Goal: Information Seeking & Learning: Learn about a topic

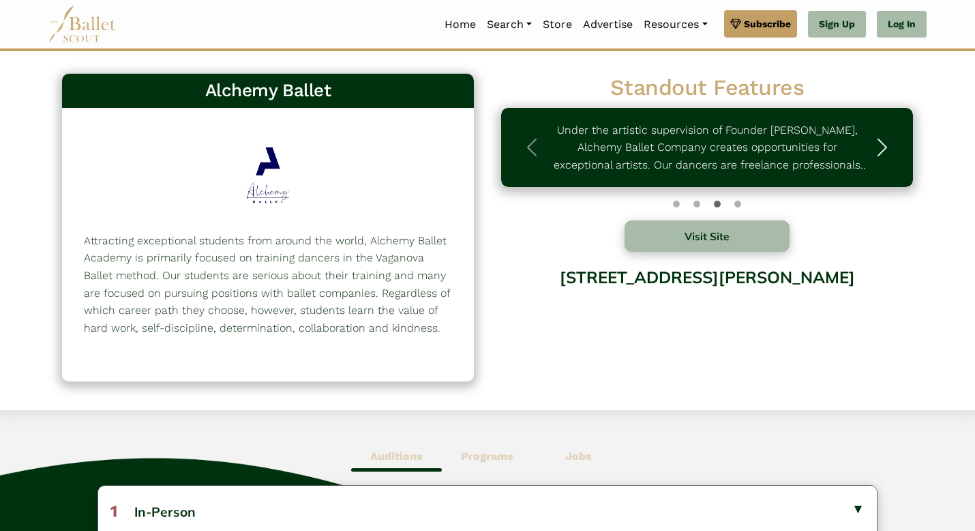
click at [887, 147] on span "button" at bounding box center [883, 147] width 22 height 22
click at [461, 31] on link "Home" at bounding box center [460, 24] width 42 height 29
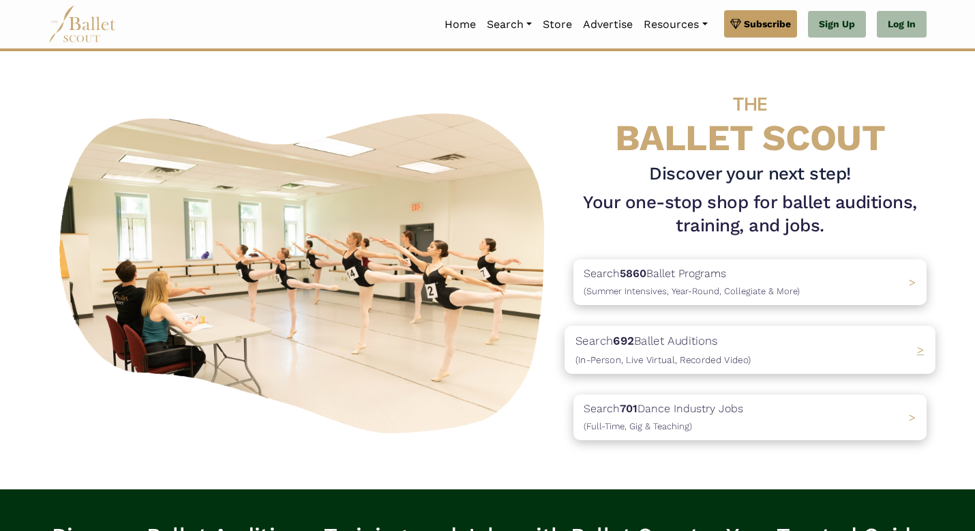
click at [742, 349] on p "Search 692 Ballet Auditions (In-Person, Live Virtual, Recorded Video)" at bounding box center [663, 349] width 175 height 37
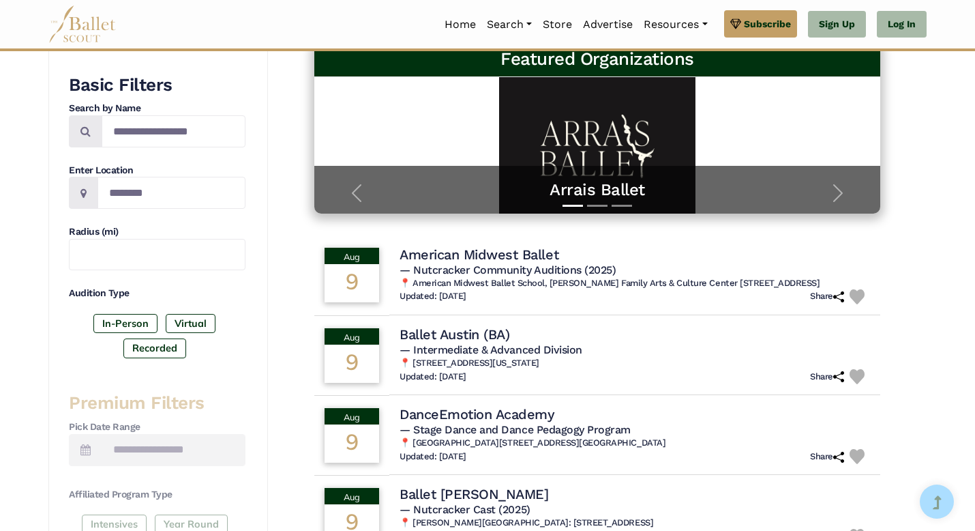
scroll to position [181, 0]
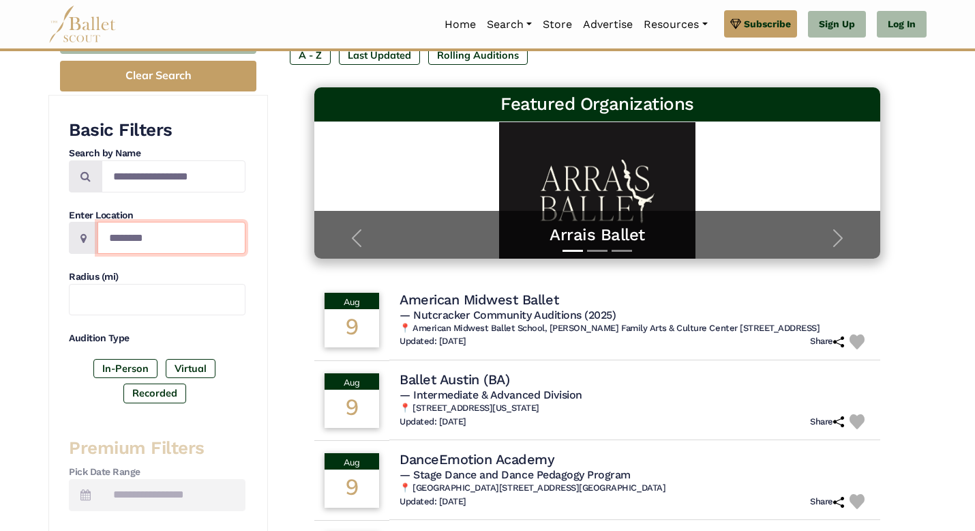
click at [222, 227] on input "Location" at bounding box center [172, 238] width 148 height 32
type input "*"
type input "**********"
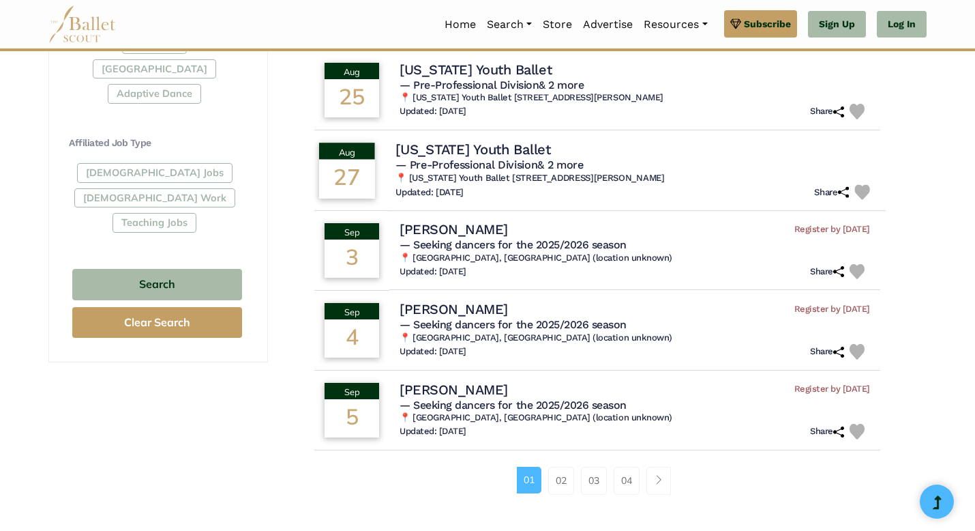
scroll to position [756, 0]
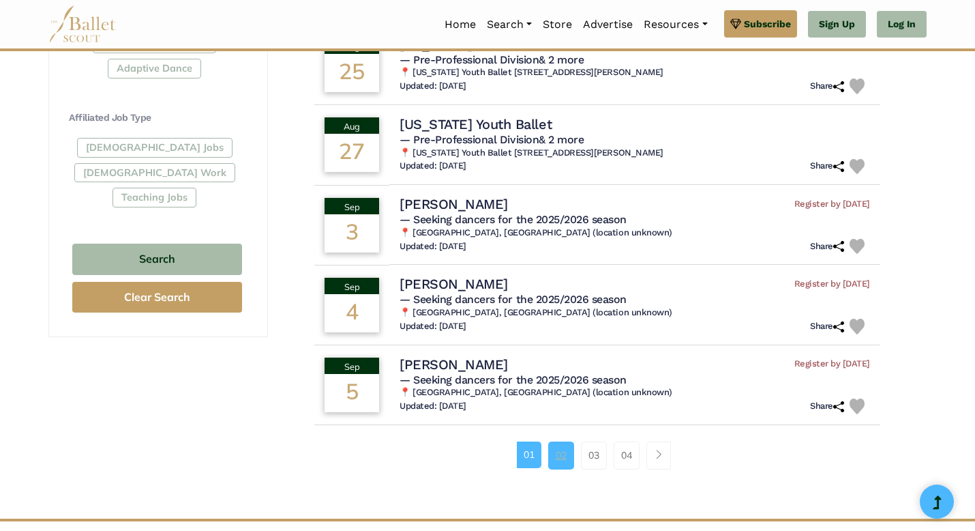
click at [561, 464] on link "02" at bounding box center [561, 454] width 26 height 27
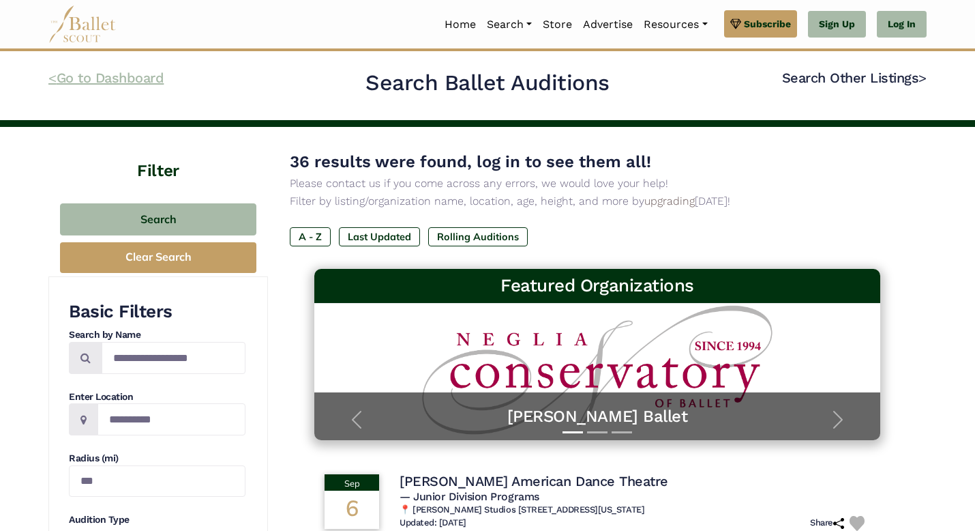
click at [63, 78] on link "< Go to Dashboard" at bounding box center [105, 78] width 115 height 16
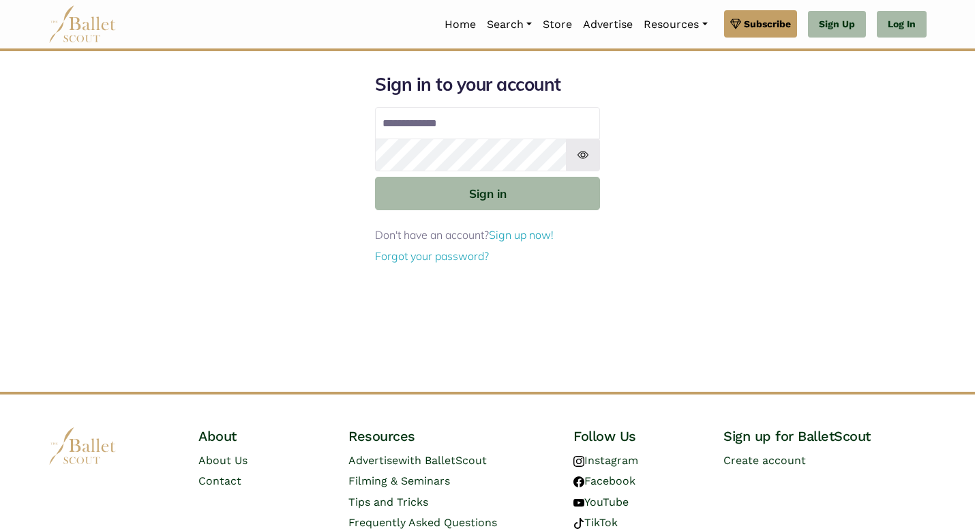
click at [72, 20] on img at bounding box center [82, 24] width 68 height 38
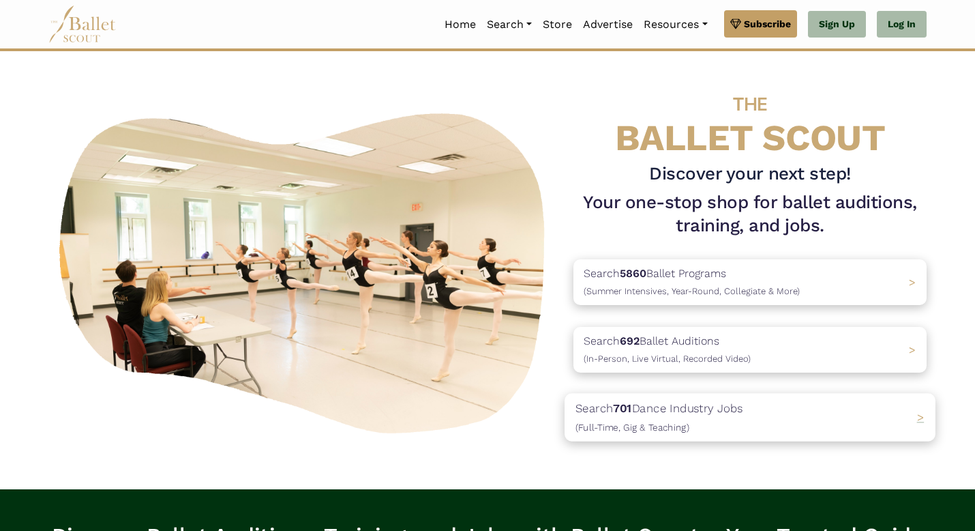
click at [694, 417] on p "Search 701 Dance Industry Jobs ([DEMOGRAPHIC_DATA], [DEMOGRAPHIC_DATA] & Teachi…" at bounding box center [660, 416] width 168 height 37
click at [698, 280] on p "Search 5860 Ballet Programs (Summer Intensives, Year-Round, Collegiate & More)" at bounding box center [689, 281] width 227 height 37
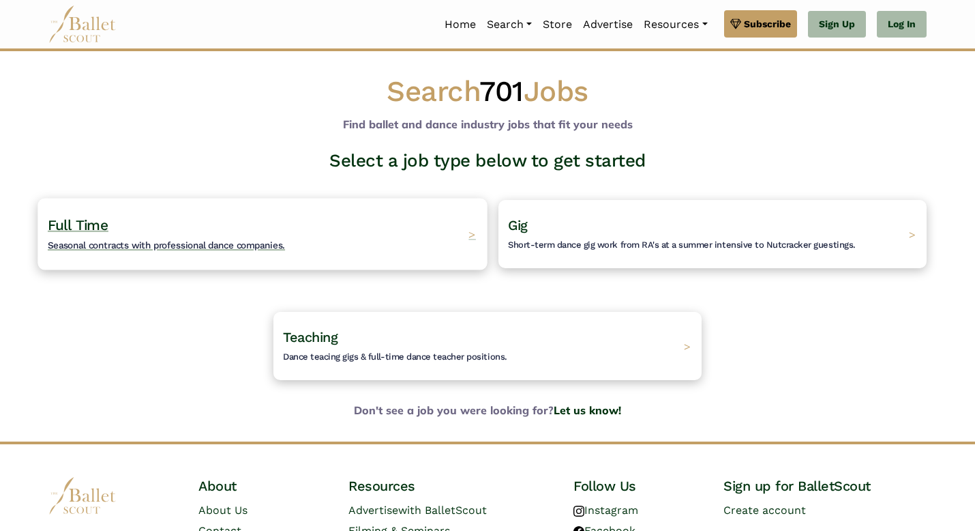
click at [346, 244] on div "Full Time Seasonal contracts with professional dance companies. >" at bounding box center [262, 234] width 449 height 72
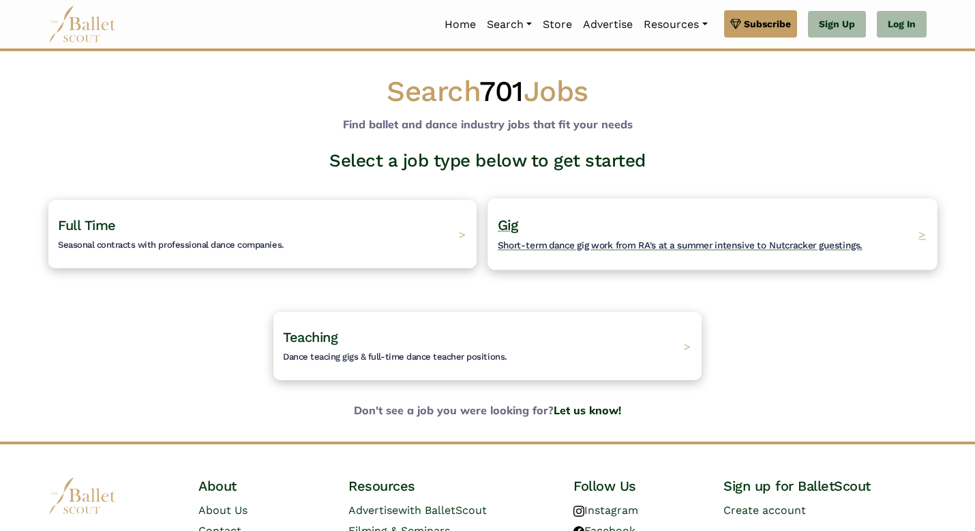
click at [617, 233] on h4 "Gig Short-term dance gig work from RA's at a summer intensive to Nutcracker gue…" at bounding box center [680, 235] width 365 height 38
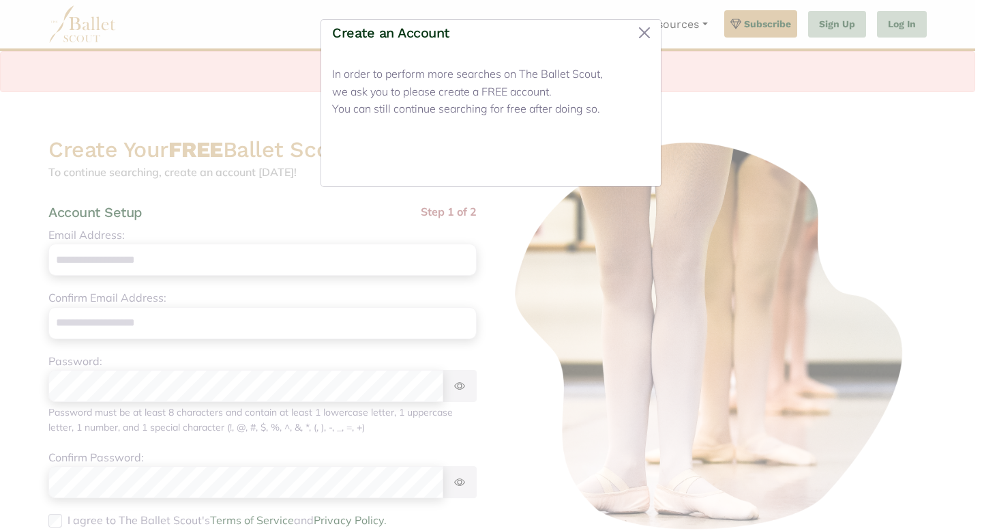
click at [627, 161] on button "Close" at bounding box center [624, 159] width 51 height 32
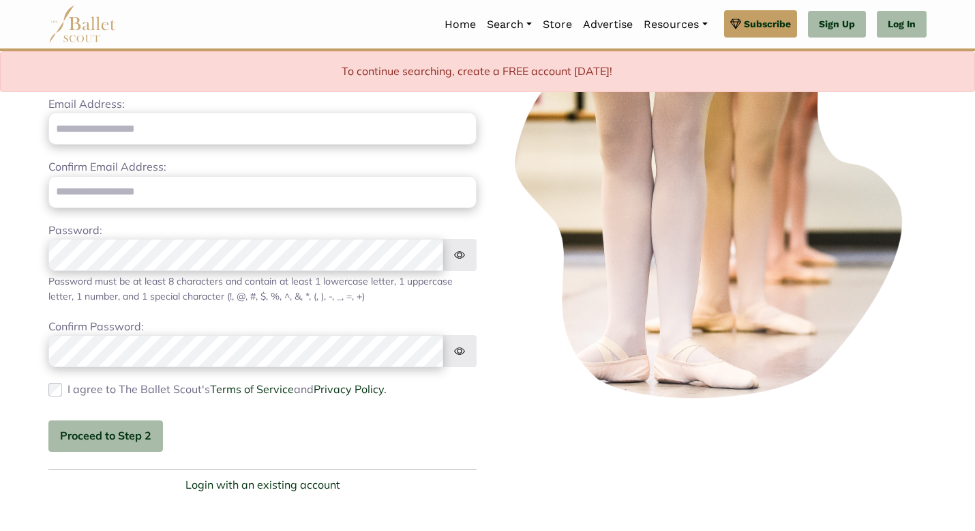
scroll to position [334, 0]
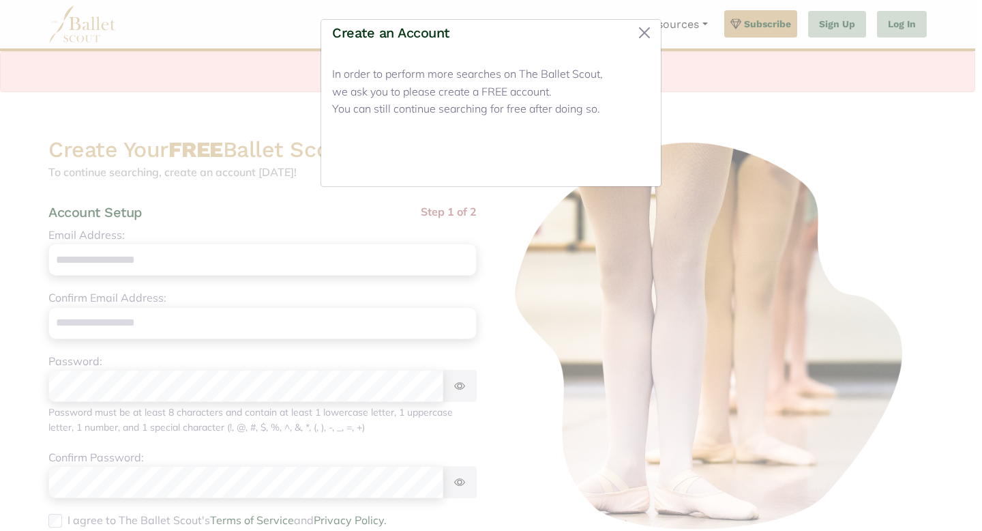
click at [623, 161] on button "Close" at bounding box center [624, 159] width 51 height 32
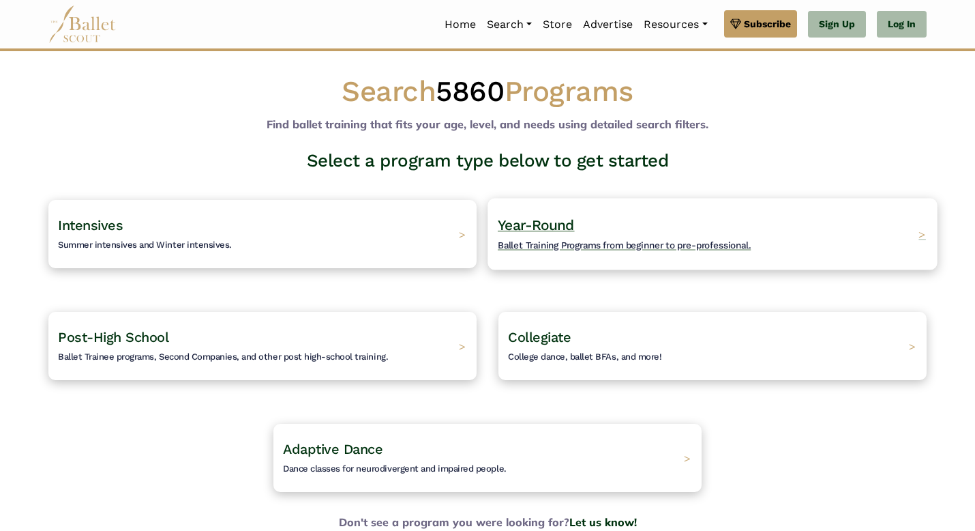
click at [606, 250] on h4 "Year-Round Ballet Training Programs from beginner to pre-professional." at bounding box center [624, 235] width 253 height 38
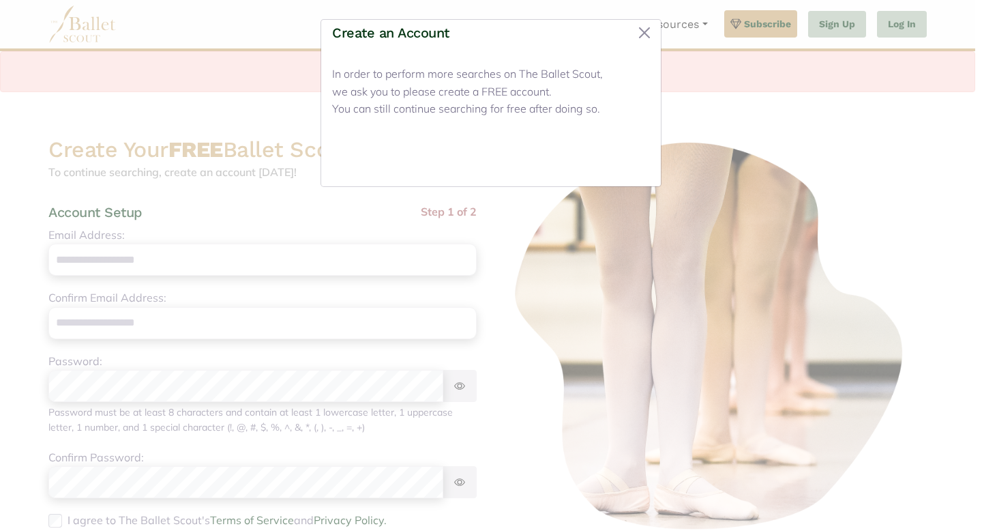
click at [619, 160] on button "Close" at bounding box center [624, 159] width 51 height 32
